Goal: Information Seeking & Learning: Find specific fact

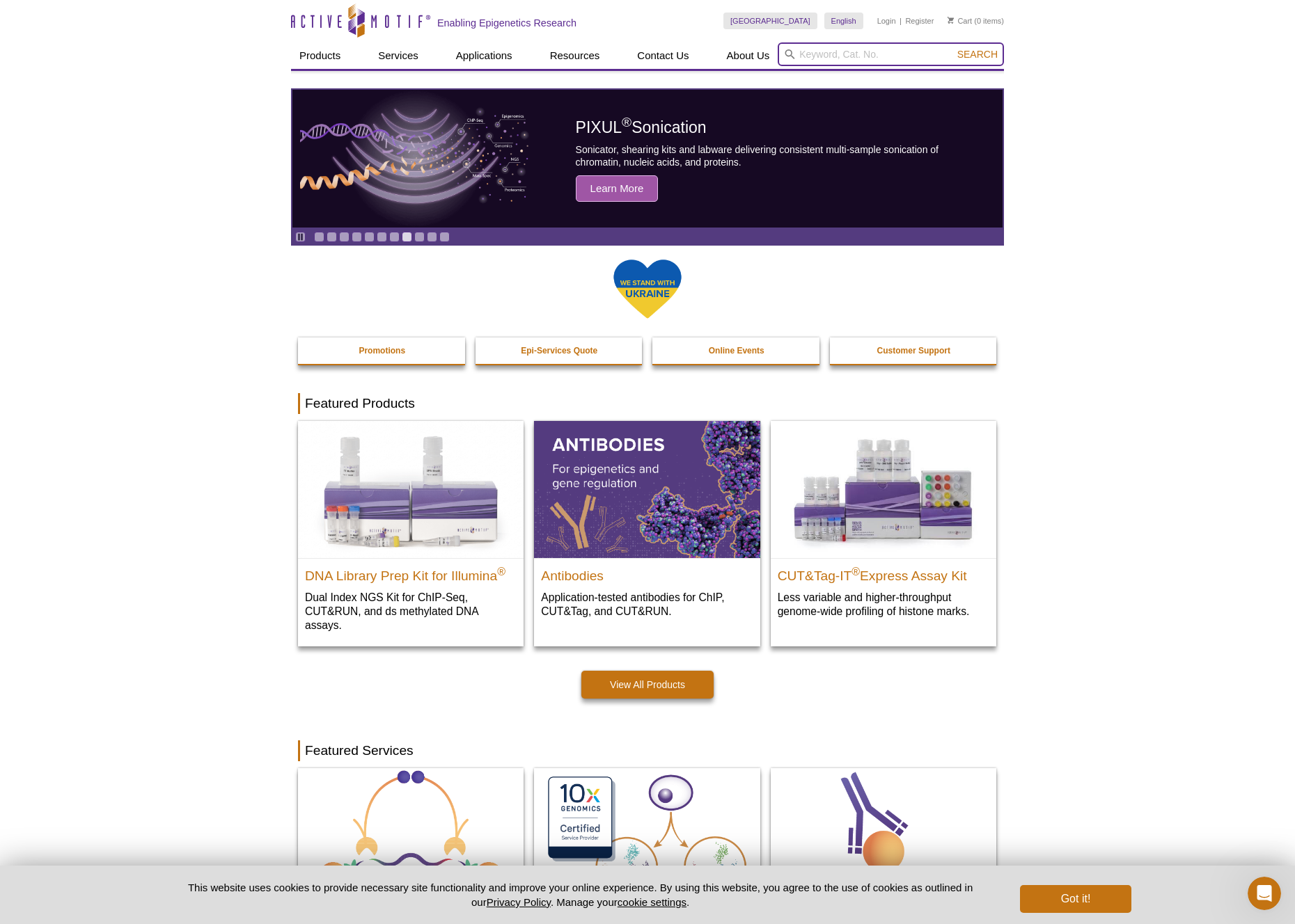
click at [939, 50] on input "search" at bounding box center [891, 54] width 227 height 24
paste input "53083"
type input "53083"
click at [979, 54] on button "Search" at bounding box center [977, 54] width 49 height 12
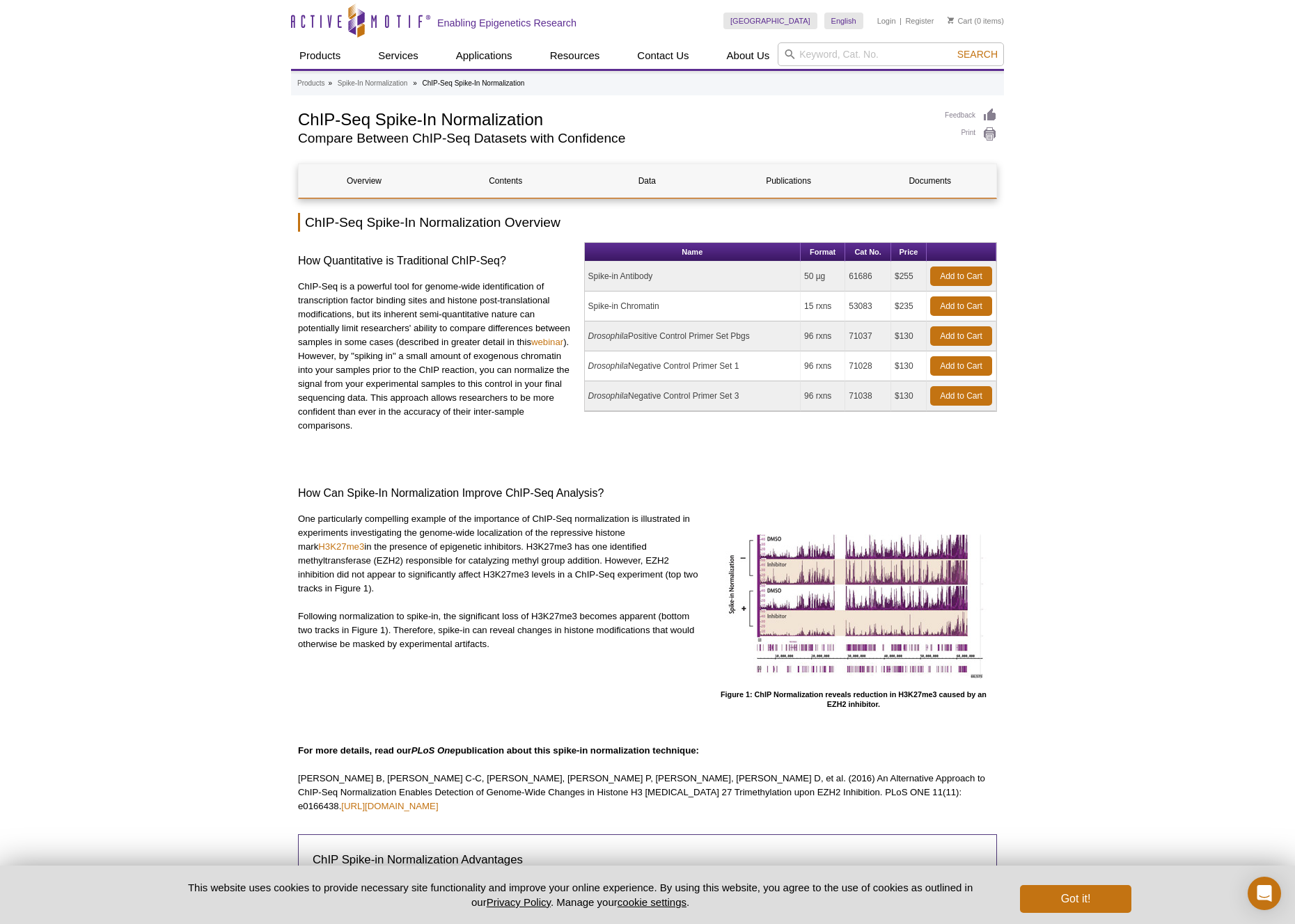
drag, startPoint x: 684, startPoint y: 312, endPoint x: 589, endPoint y: 307, distance: 95.1
click at [589, 307] on td "Spike-in Chromatin" at bounding box center [693, 306] width 216 height 30
copy td "Spike-in Chromatin"
click at [603, 278] on td "Spike-in Antibody" at bounding box center [693, 276] width 216 height 30
drag, startPoint x: 659, startPoint y: 279, endPoint x: 584, endPoint y: 279, distance: 75.0
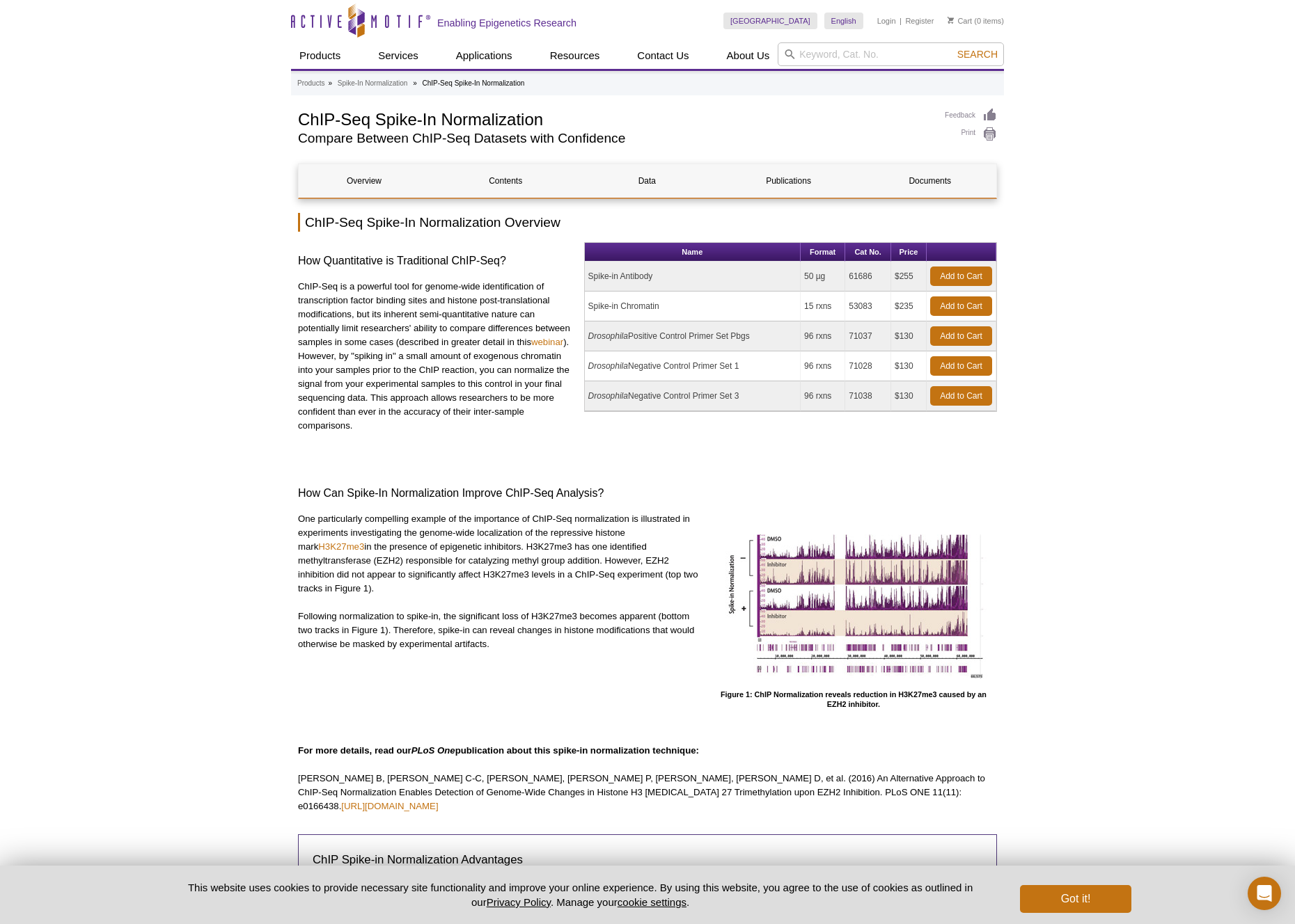
click at [585, 279] on td "Spike-in Antibody" at bounding box center [693, 276] width 216 height 30
copy td "Spike-in Antibody"
